Goal: Transaction & Acquisition: Purchase product/service

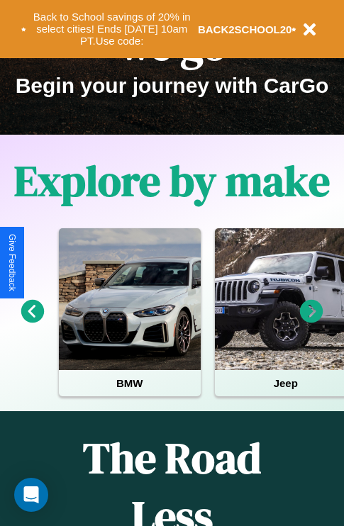
scroll to position [218, 0]
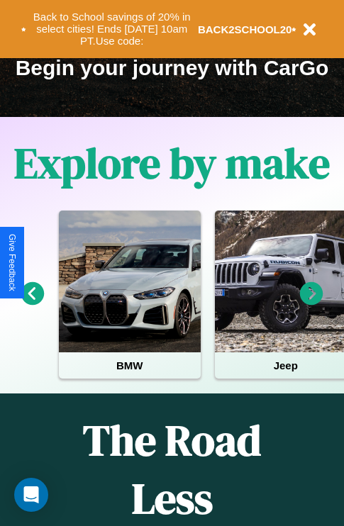
click at [311, 303] on icon at bounding box center [311, 293] width 23 height 23
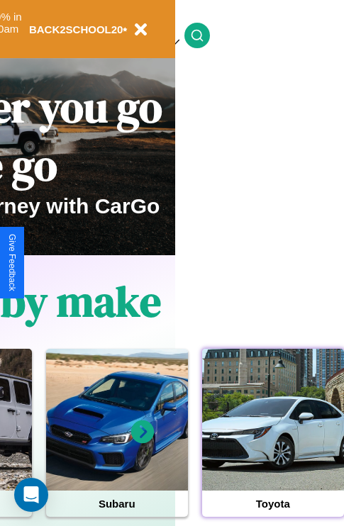
click at [272, 441] on div at bounding box center [273, 420] width 142 height 142
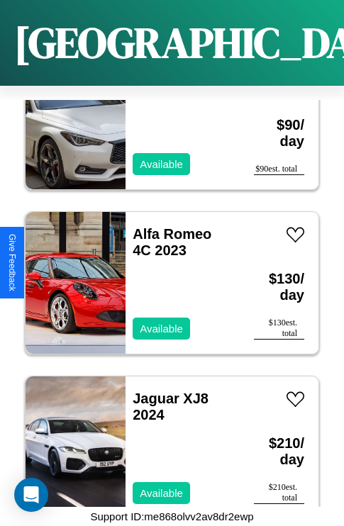
scroll to position [7284, 0]
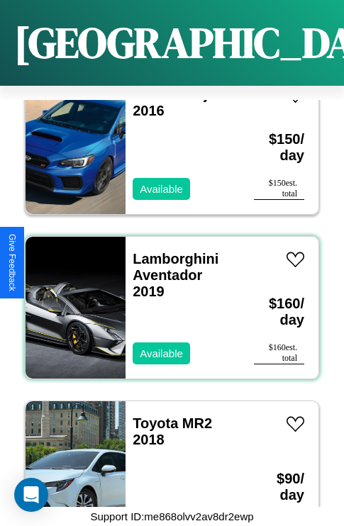
click at [166, 299] on div "Lamborghini Aventador 2019 Available" at bounding box center [182, 308] width 114 height 142
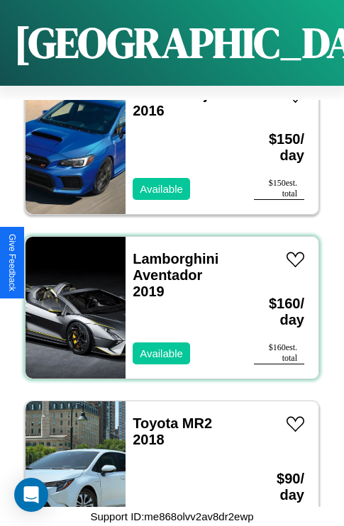
click at [166, 299] on div "Lamborghini Aventador 2019 Available" at bounding box center [182, 308] width 114 height 142
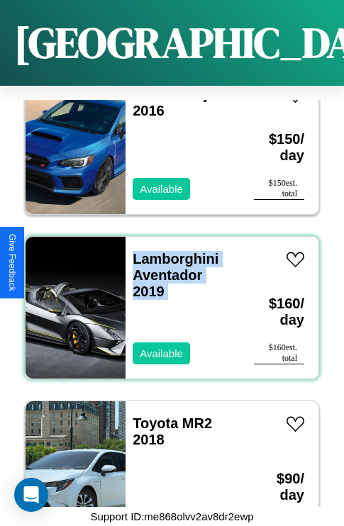
click at [166, 299] on div "Lamborghini Aventador 2019 Available" at bounding box center [182, 308] width 114 height 142
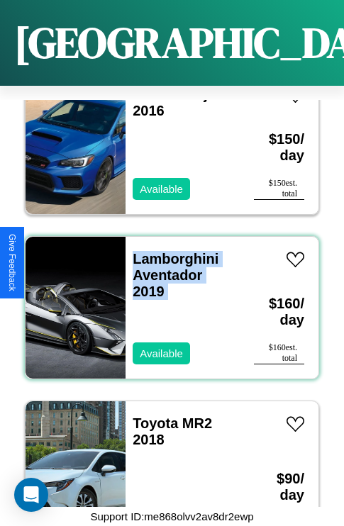
click at [166, 299] on div "Lamborghini Aventador 2019 Available" at bounding box center [182, 308] width 114 height 142
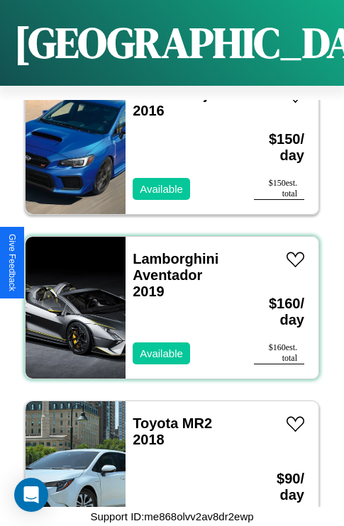
click at [166, 299] on div "Lamborghini Aventador 2019 Available" at bounding box center [182, 308] width 114 height 142
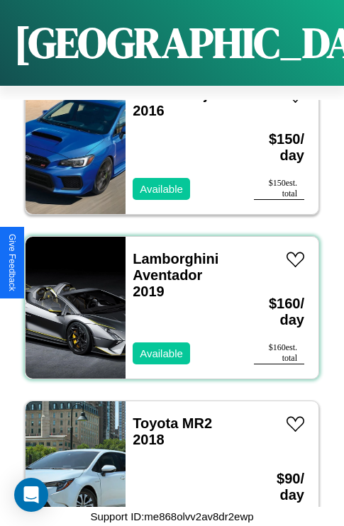
click at [166, 299] on div "Lamborghini Aventador 2019 Available" at bounding box center [182, 308] width 114 height 142
click at [171, 251] on link "Lamborghini Aventador 2019" at bounding box center [175, 275] width 86 height 48
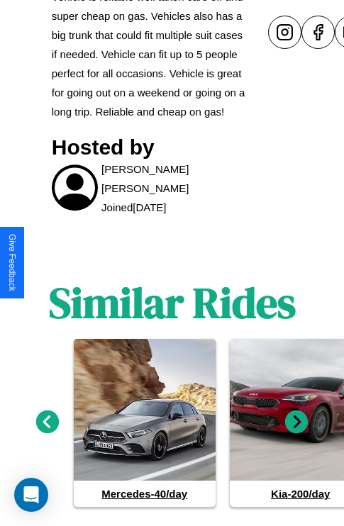
scroll to position [715, 0]
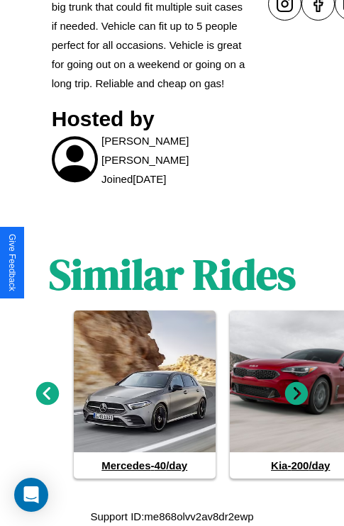
click at [296, 394] on icon at bounding box center [296, 393] width 23 height 23
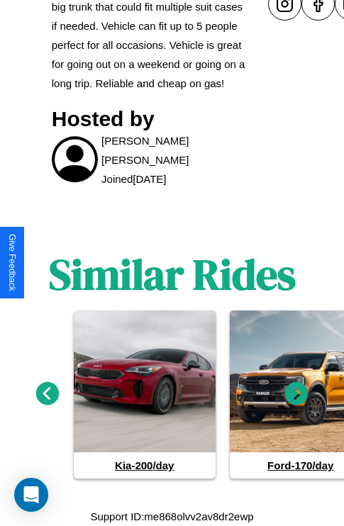
click at [296, 394] on icon at bounding box center [296, 393] width 23 height 23
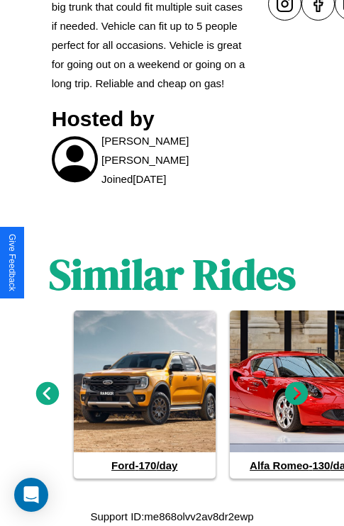
click at [47, 394] on icon at bounding box center [47, 393] width 23 height 23
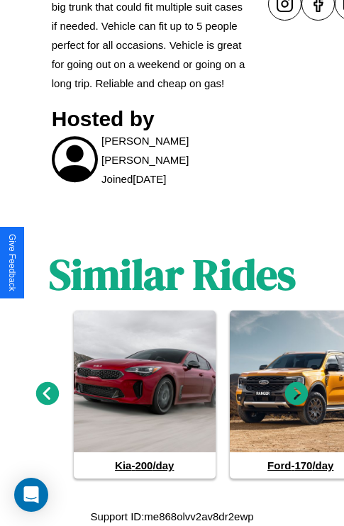
click at [296, 394] on icon at bounding box center [296, 393] width 23 height 23
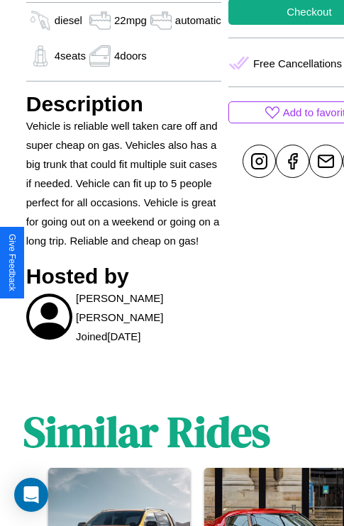
scroll to position [289, 62]
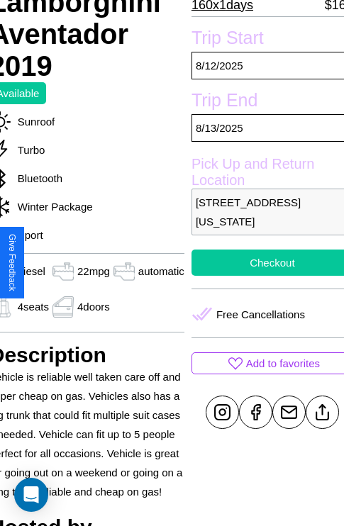
click at [262, 262] on button "Checkout" at bounding box center [272, 262] width 162 height 26
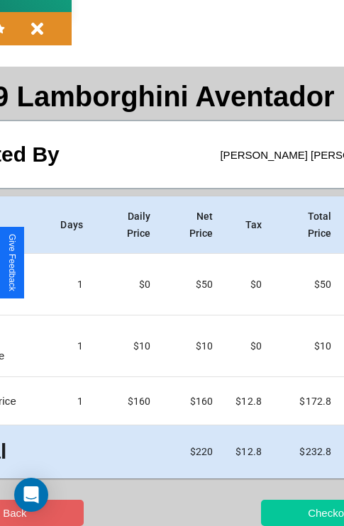
click at [274, 512] on button "Checkout" at bounding box center [330, 512] width 138 height 26
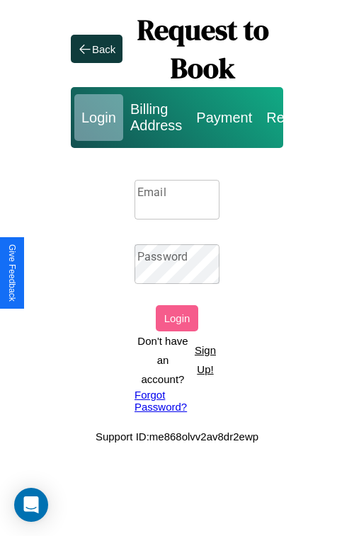
click at [177, 199] on input "Email" at bounding box center [177, 200] width 85 height 40
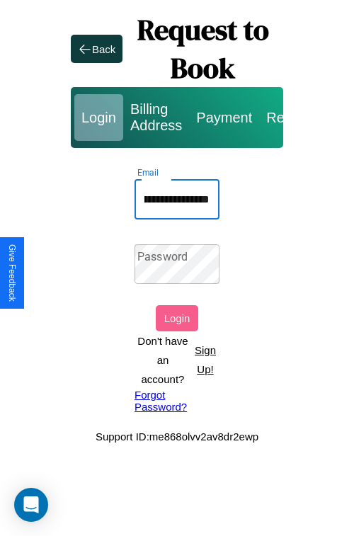
scroll to position [0, 53]
type input "**********"
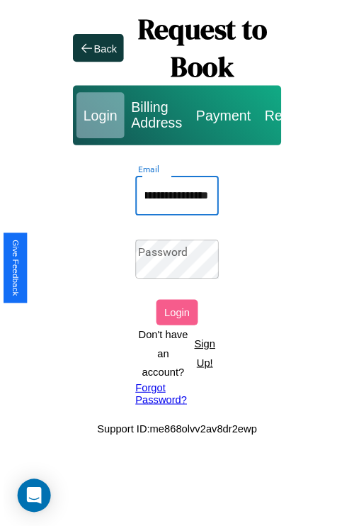
scroll to position [0, 0]
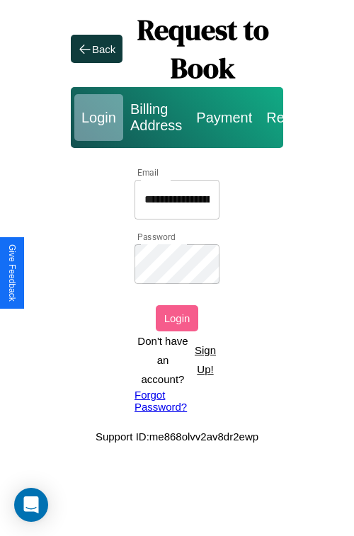
click at [177, 318] on button "Login" at bounding box center [177, 318] width 43 height 26
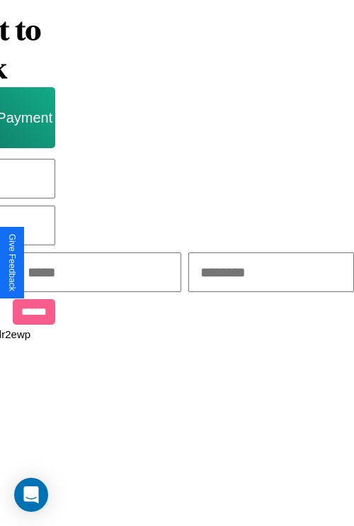
scroll to position [0, 241]
